Goal: Transaction & Acquisition: Subscribe to service/newsletter

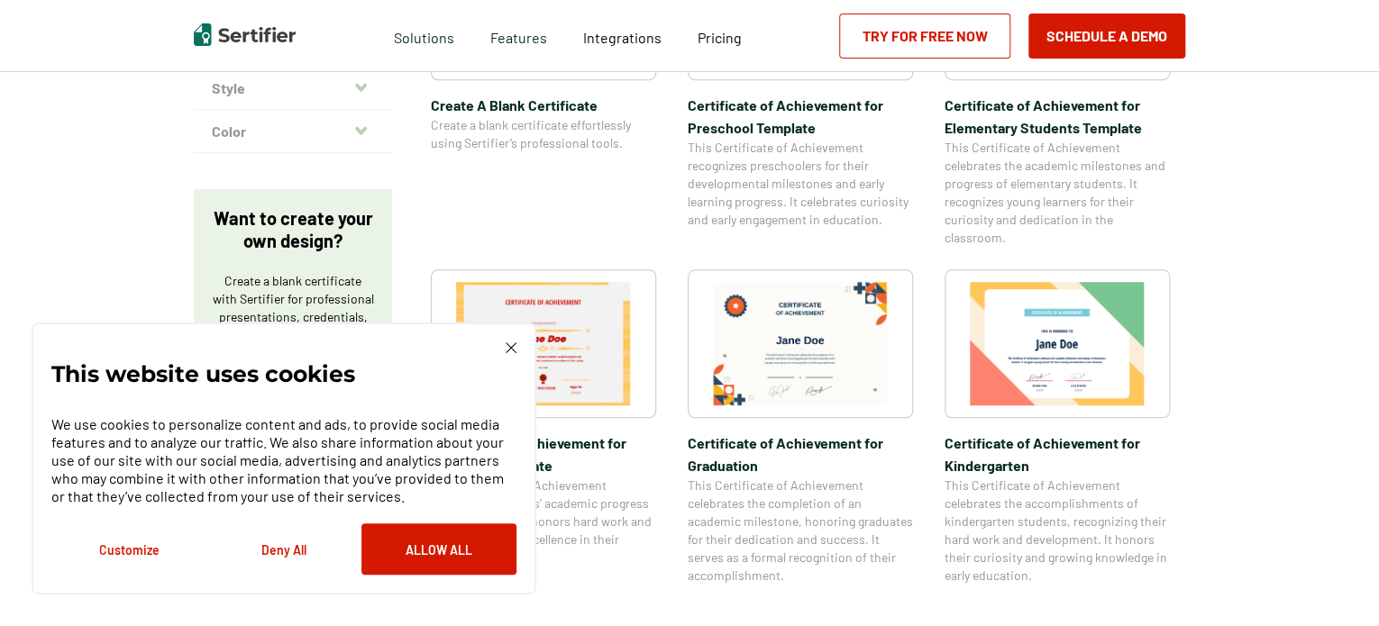
scroll to position [541, 0]
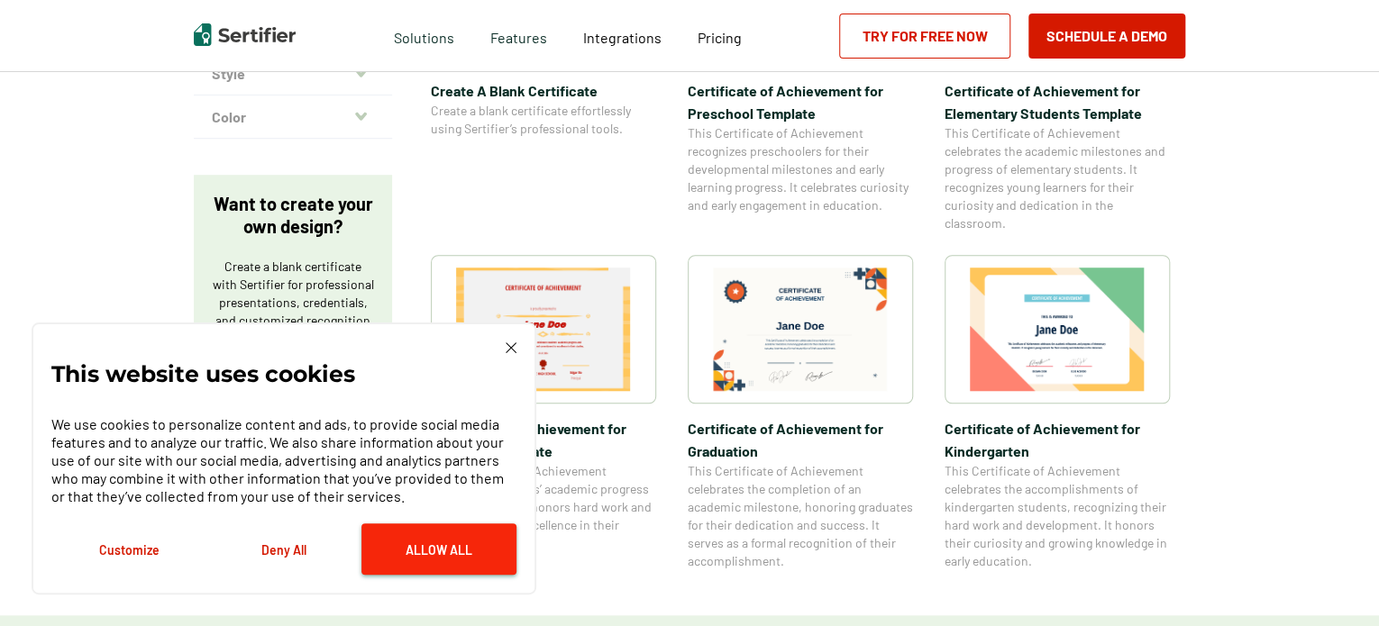
click at [461, 543] on button "Allow All" at bounding box center [438, 549] width 155 height 51
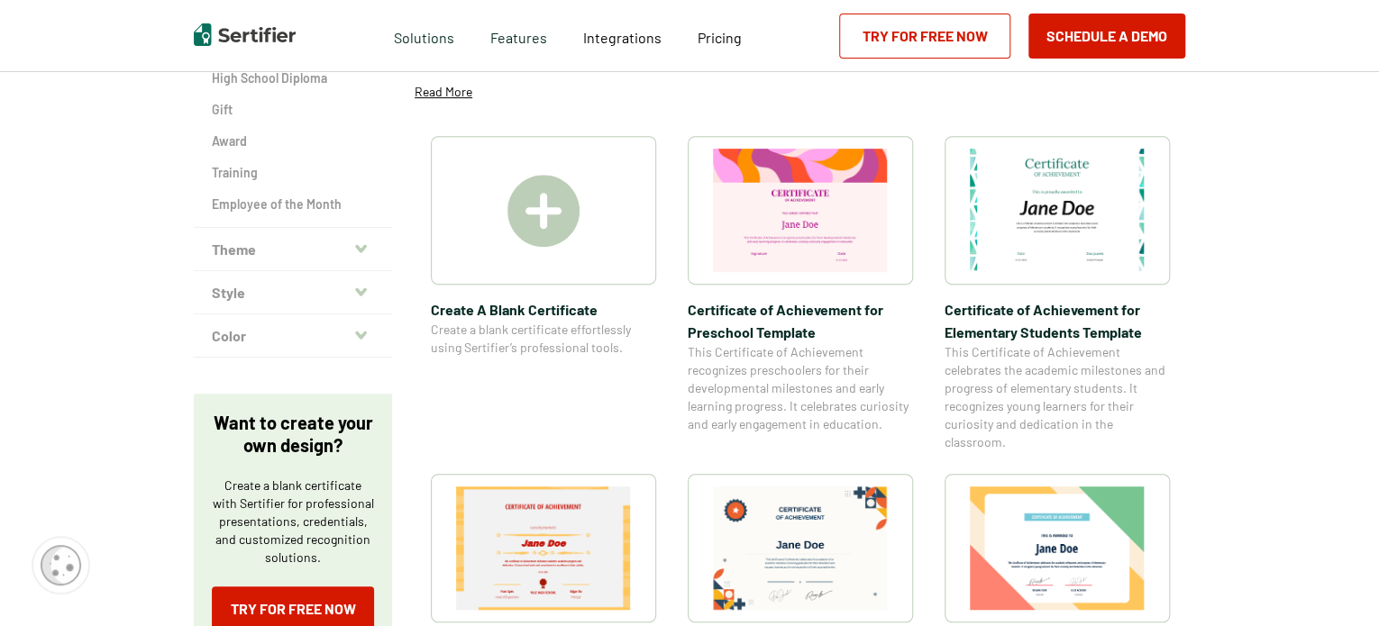
scroll to position [270, 0]
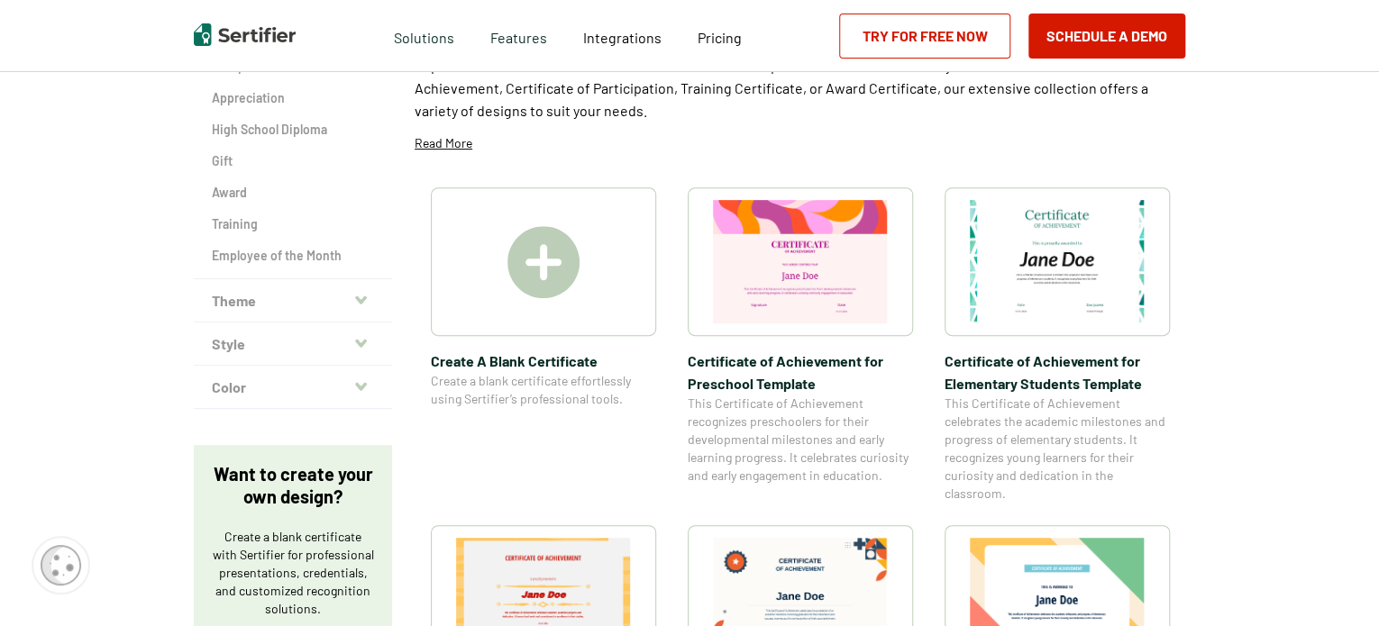
click at [529, 268] on img at bounding box center [543, 262] width 72 height 72
click at [886, 31] on link "Try for Free Now" at bounding box center [924, 36] width 171 height 45
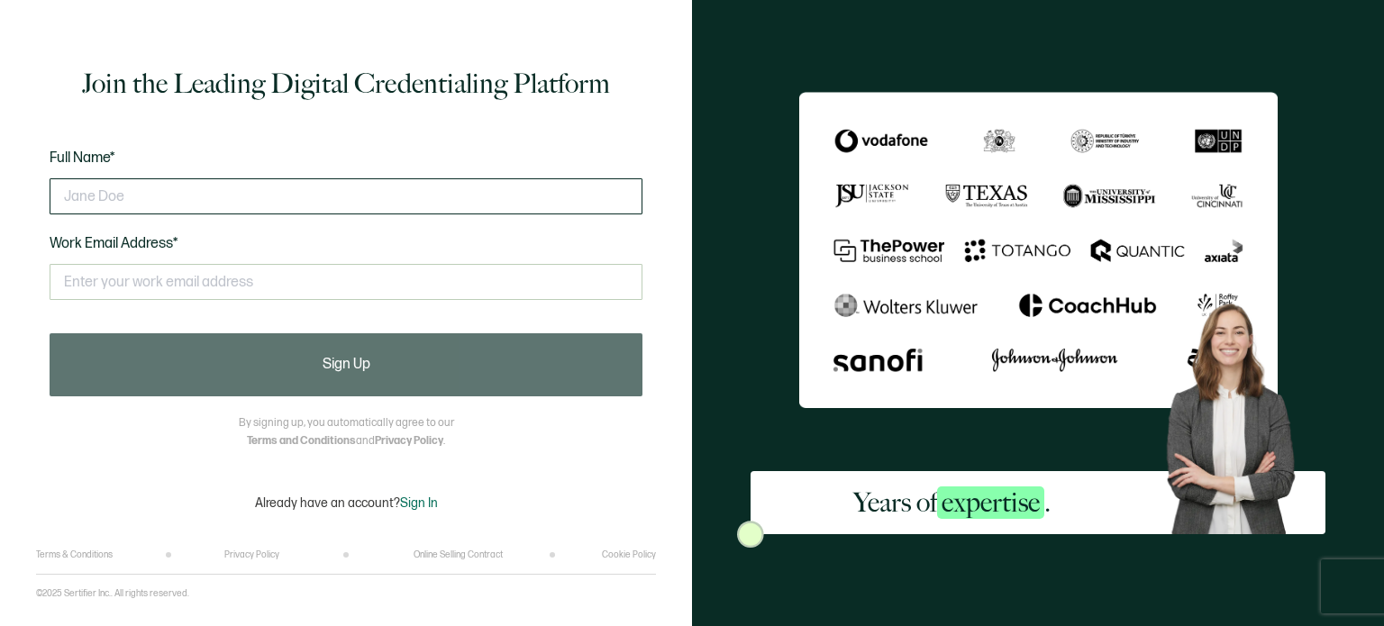
click at [176, 205] on input "text" at bounding box center [346, 196] width 593 height 36
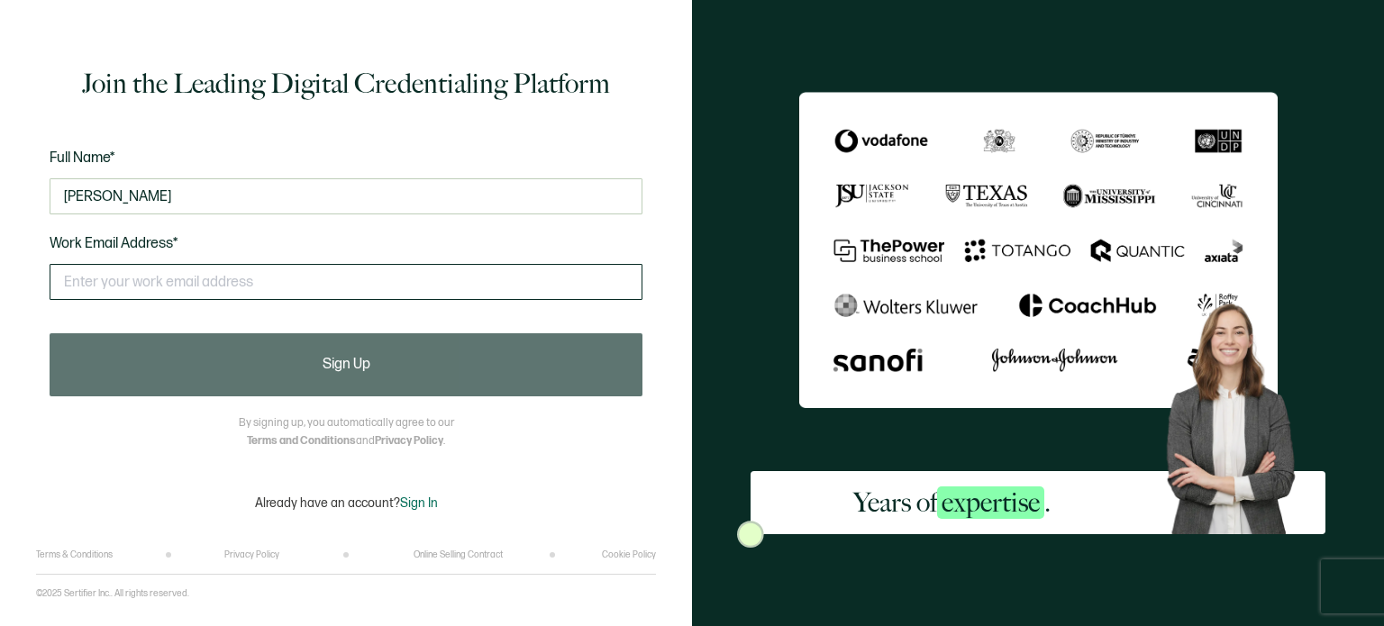
type input "Brenden Garozzo"
click at [130, 297] on input "text" at bounding box center [346, 282] width 593 height 36
type input "bgarozzo@fellowshiplifeinc.org"
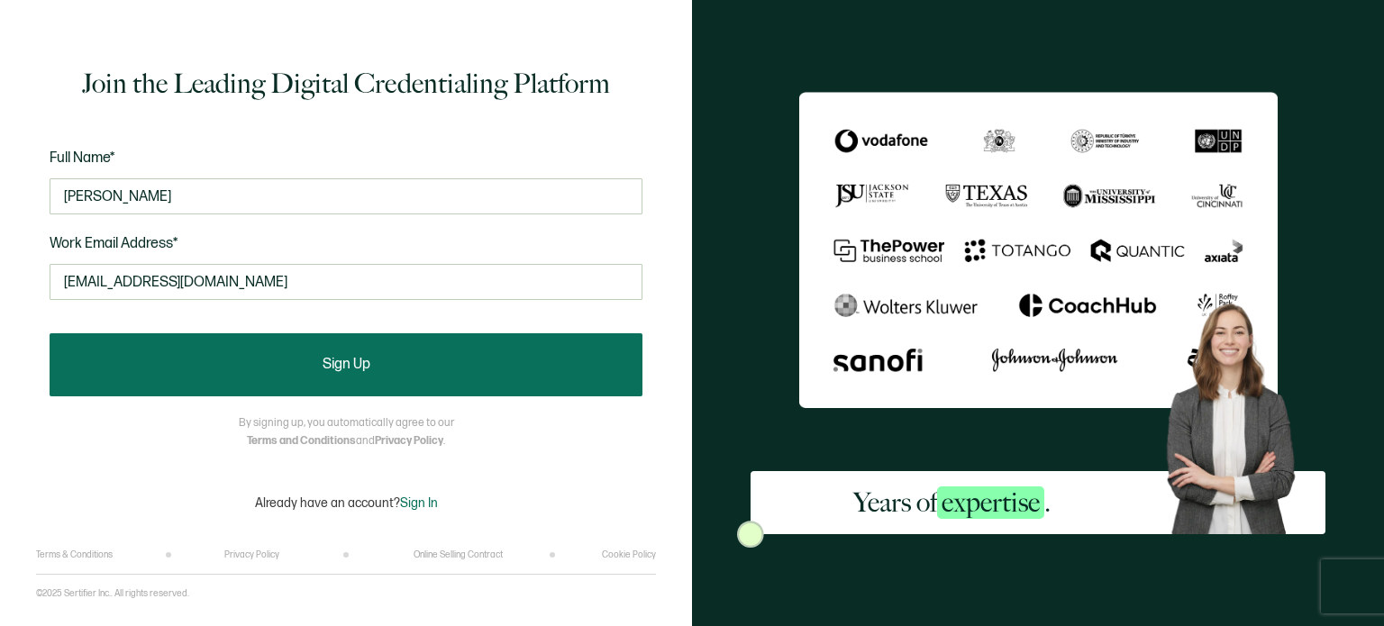
click at [205, 369] on button "Sign Up" at bounding box center [346, 364] width 593 height 63
